Goal: Information Seeking & Learning: Learn about a topic

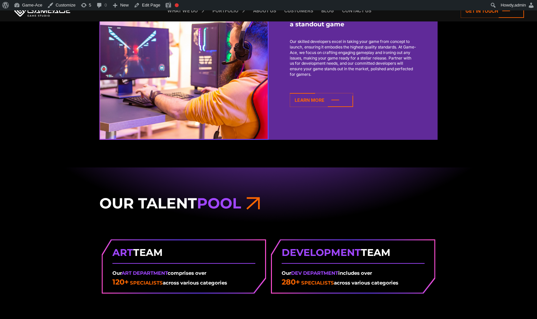
scroll to position [1167, 0]
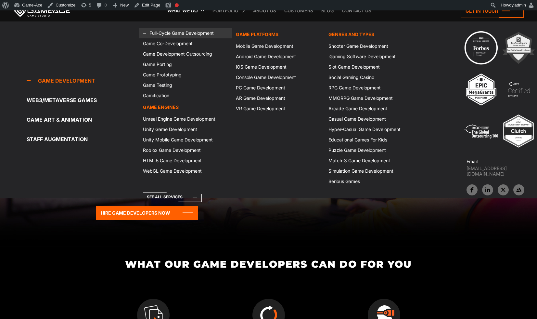
click at [181, 34] on link "Full-Cycle Game Development" at bounding box center [185, 33] width 93 height 10
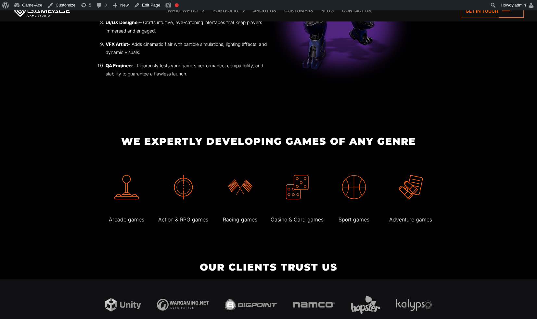
scroll to position [1190, 0]
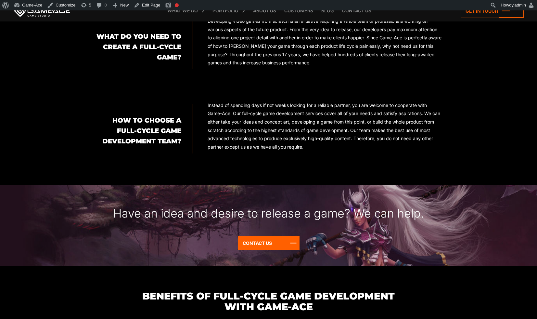
scroll to position [559, 0]
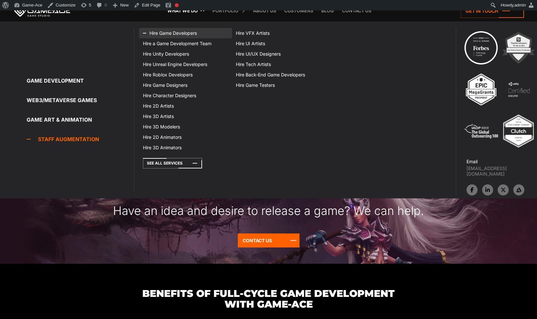
click at [163, 31] on link "Hire Game Developers" at bounding box center [185, 33] width 93 height 10
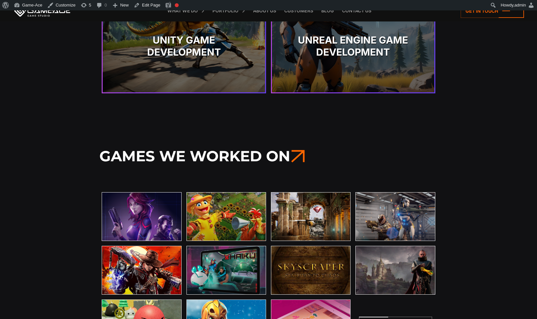
scroll to position [2096, 0]
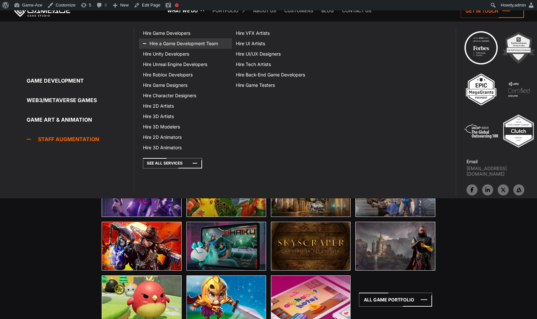
click at [181, 44] on link "Hire a Game Development Team" at bounding box center [185, 43] width 93 height 10
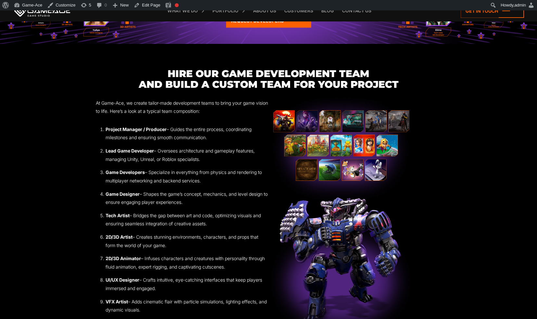
scroll to position [862, 0]
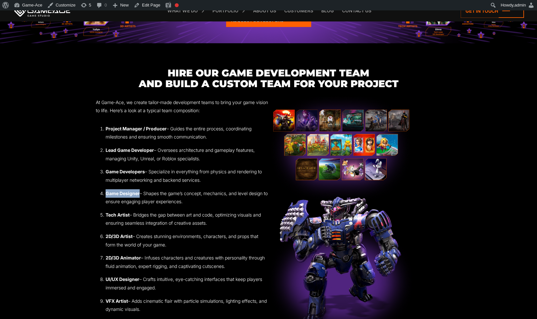
drag, startPoint x: 139, startPoint y: 194, endPoint x: 106, endPoint y: 194, distance: 33.8
click at [106, 194] on li "Game Designer – Shapes the game’s concept, mechanics, and level design to ensur…" at bounding box center [187, 197] width 163 height 17
copy strong "Game Designer"
drag, startPoint x: 134, startPoint y: 236, endPoint x: 106, endPoint y: 237, distance: 28.0
click at [106, 237] on li "2D/3D Artist – Creates stunning environments, characters, and props that form t…" at bounding box center [187, 240] width 163 height 17
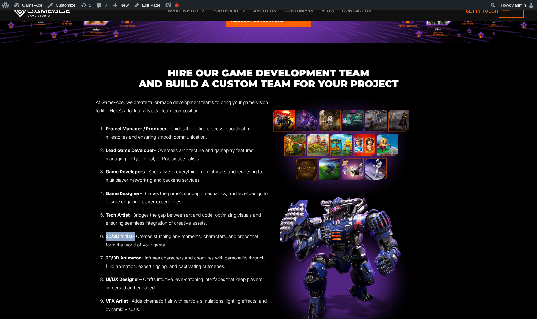
copy li "2D/3D Artist"
drag, startPoint x: 141, startPoint y: 259, endPoint x: 106, endPoint y: 260, distance: 35.4
click at [106, 260] on li "2D/3D Animator – Infuses characters and creatures with personality through flui…" at bounding box center [187, 261] width 163 height 17
copy strong "2D/3D Animator"
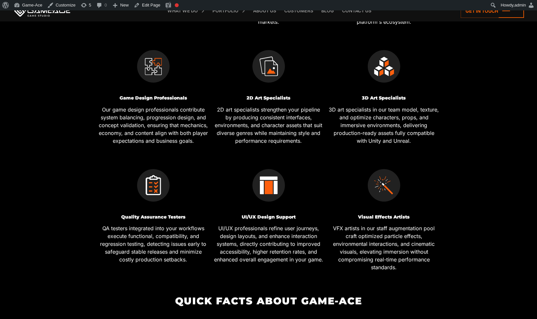
scroll to position [353, 0]
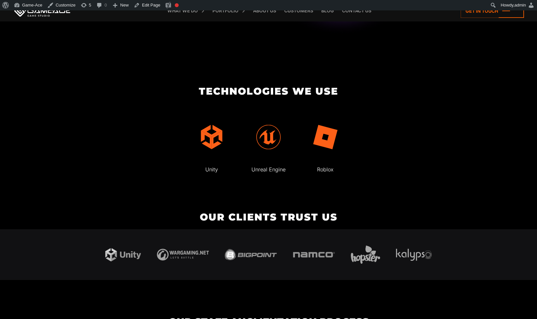
scroll to position [1223, 0]
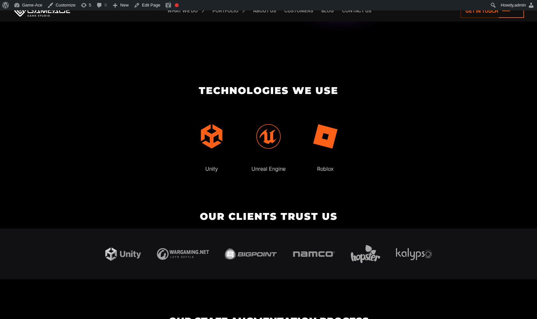
click at [299, 91] on h2 "Technologies We Use" at bounding box center [268, 90] width 346 height 11
click at [288, 89] on h2 "Technologies We Use" at bounding box center [268, 90] width 346 height 11
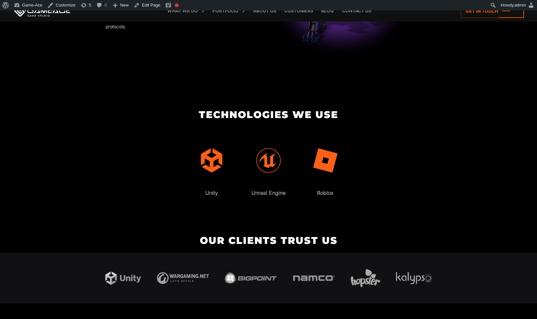
scroll to position [1192, 0]
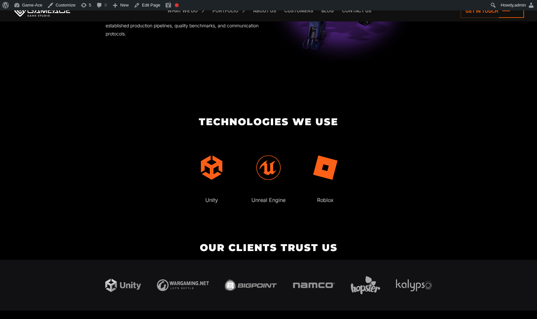
click at [247, 105] on body "Staff Augmentation Services for Game Development Our team at Game-Ace offers st…" at bounding box center [268, 181] width 537 height 2725
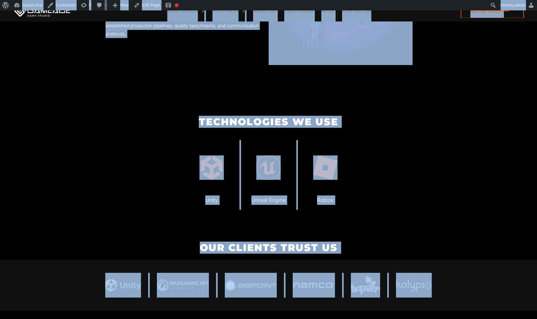
copy body "Staff Augmentation Services for Game Development Our team at Game-Ace offers st…"
click at [410, 116] on h2 "Technologies We Use" at bounding box center [268, 121] width 346 height 11
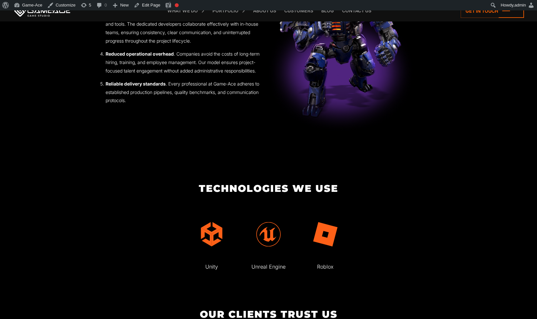
scroll to position [1122, 0]
